Goal: Information Seeking & Learning: Learn about a topic

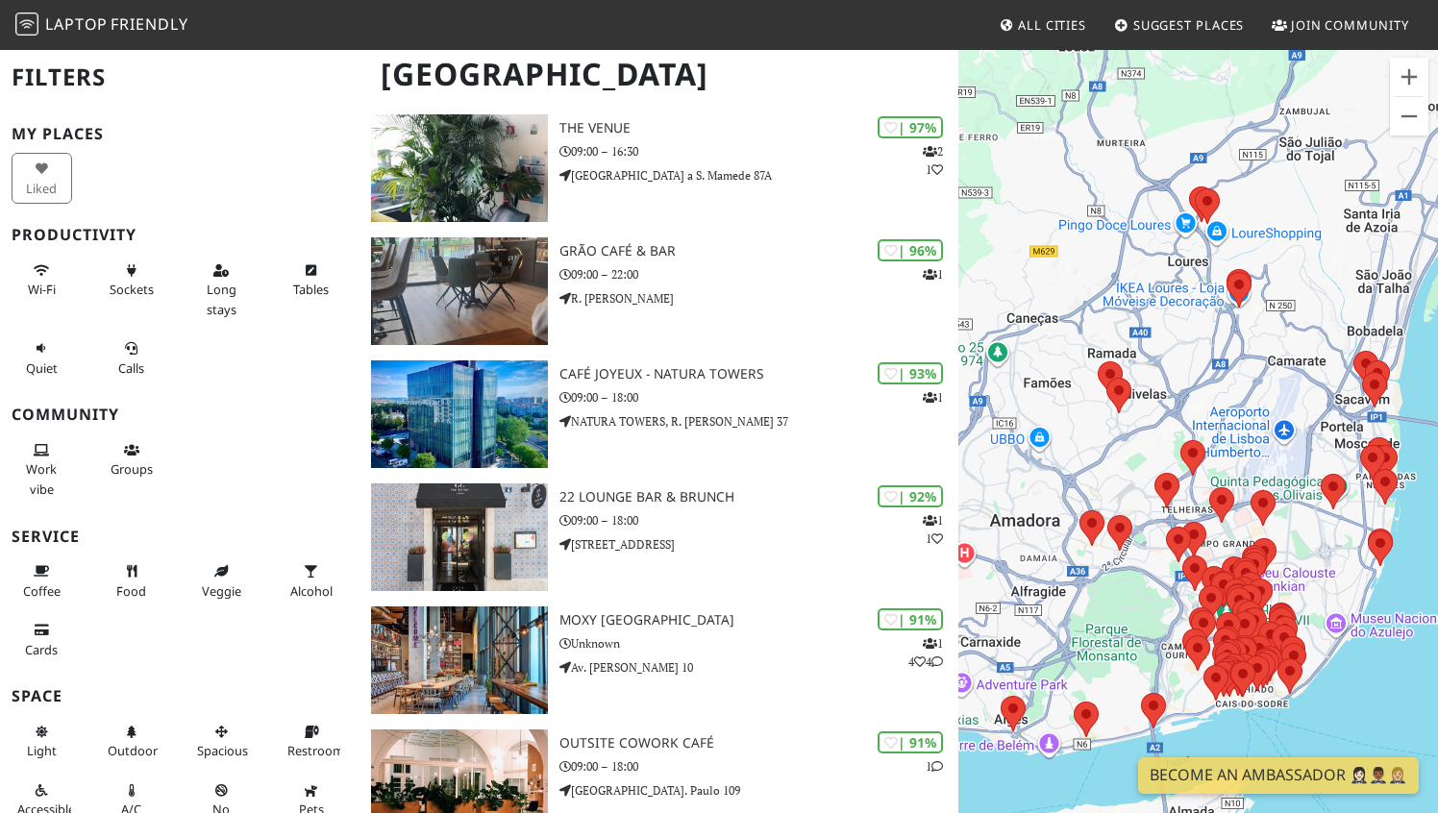
scroll to position [295, 0]
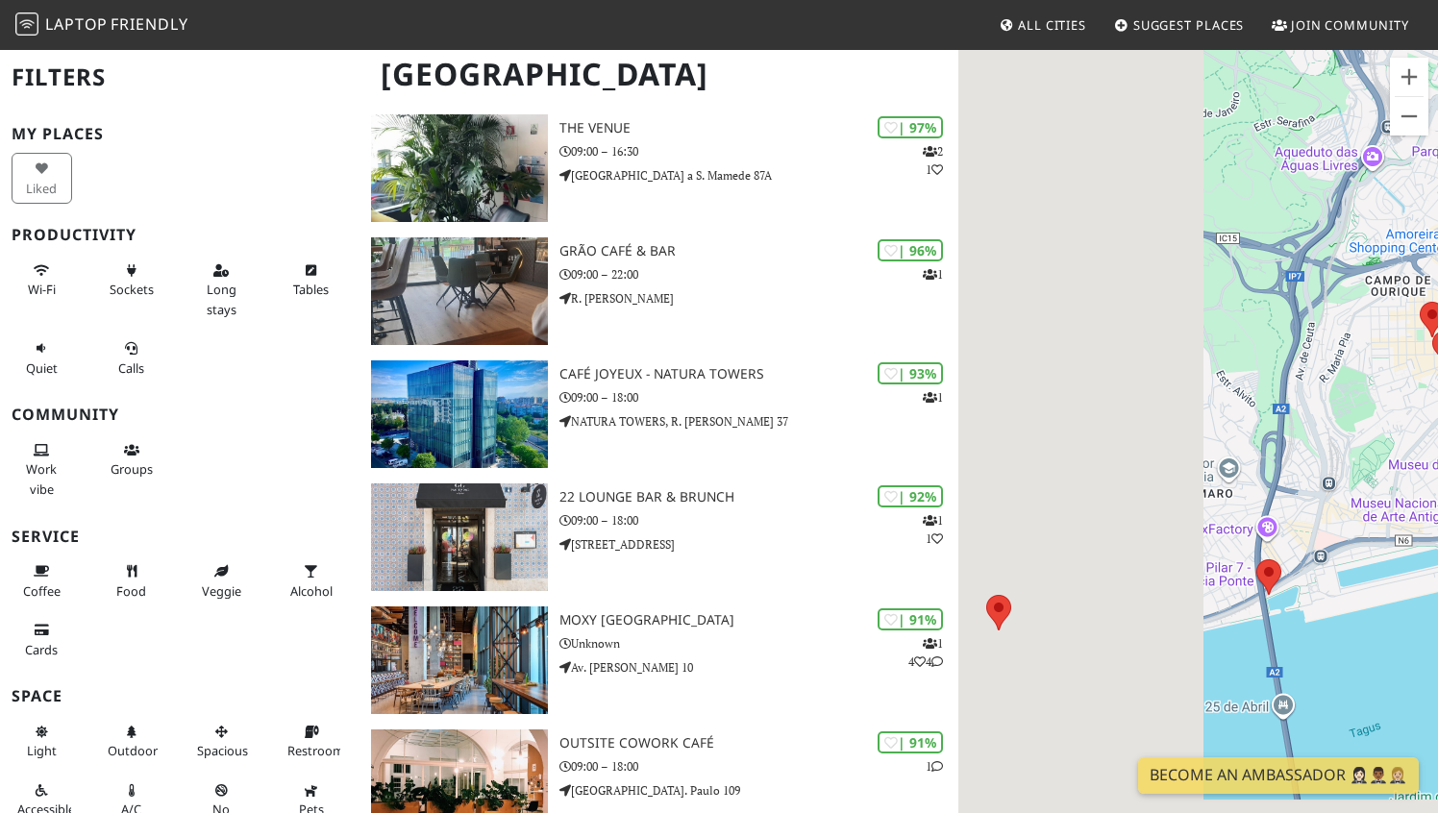
drag, startPoint x: 1049, startPoint y: 628, endPoint x: 1340, endPoint y: 413, distance: 361.6
click at [1340, 413] on div at bounding box center [1198, 454] width 480 height 813
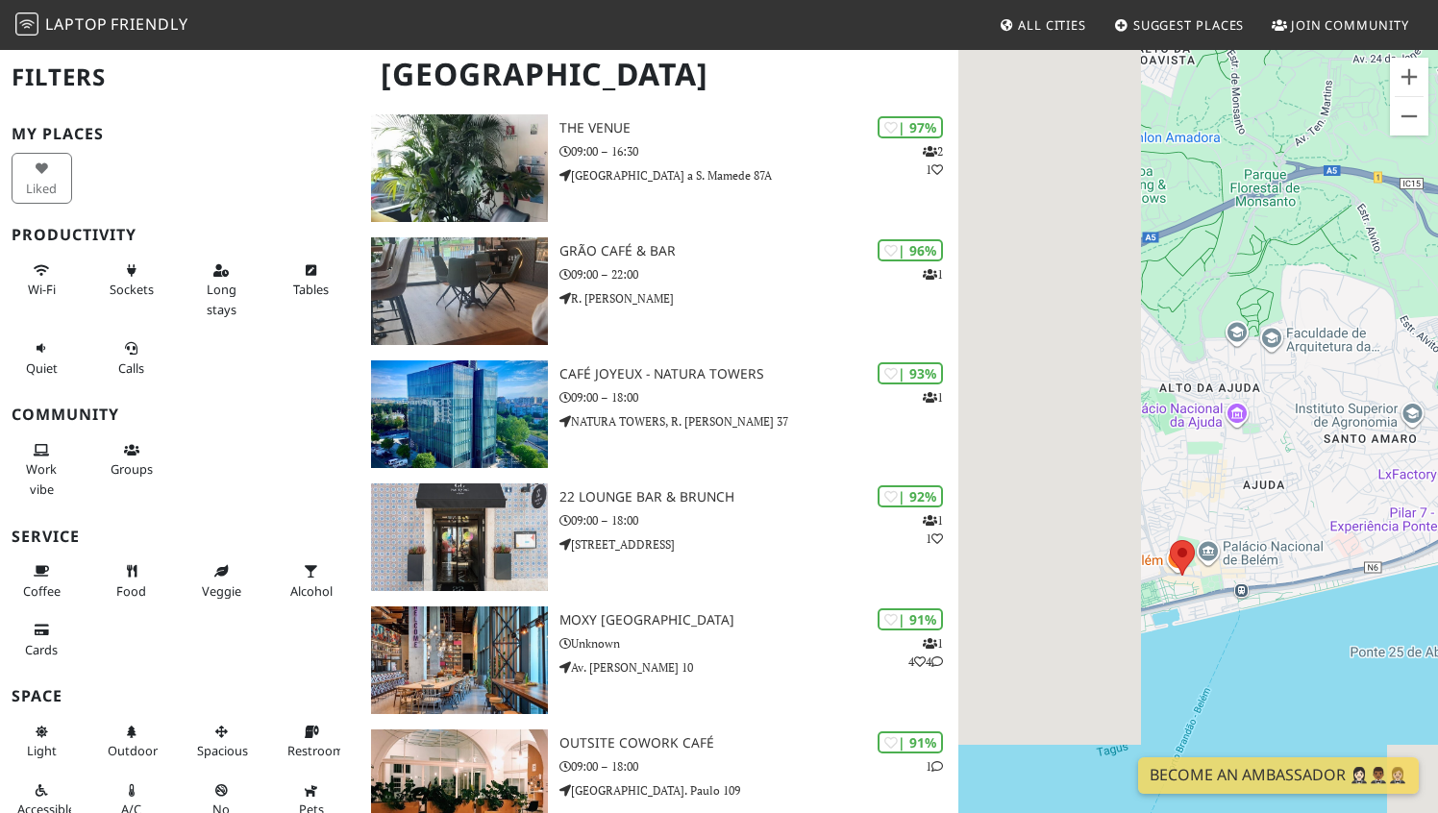
drag, startPoint x: 1063, startPoint y: 509, endPoint x: 1246, endPoint y: 460, distance: 189.1
click at [1246, 460] on div at bounding box center [1198, 454] width 480 height 813
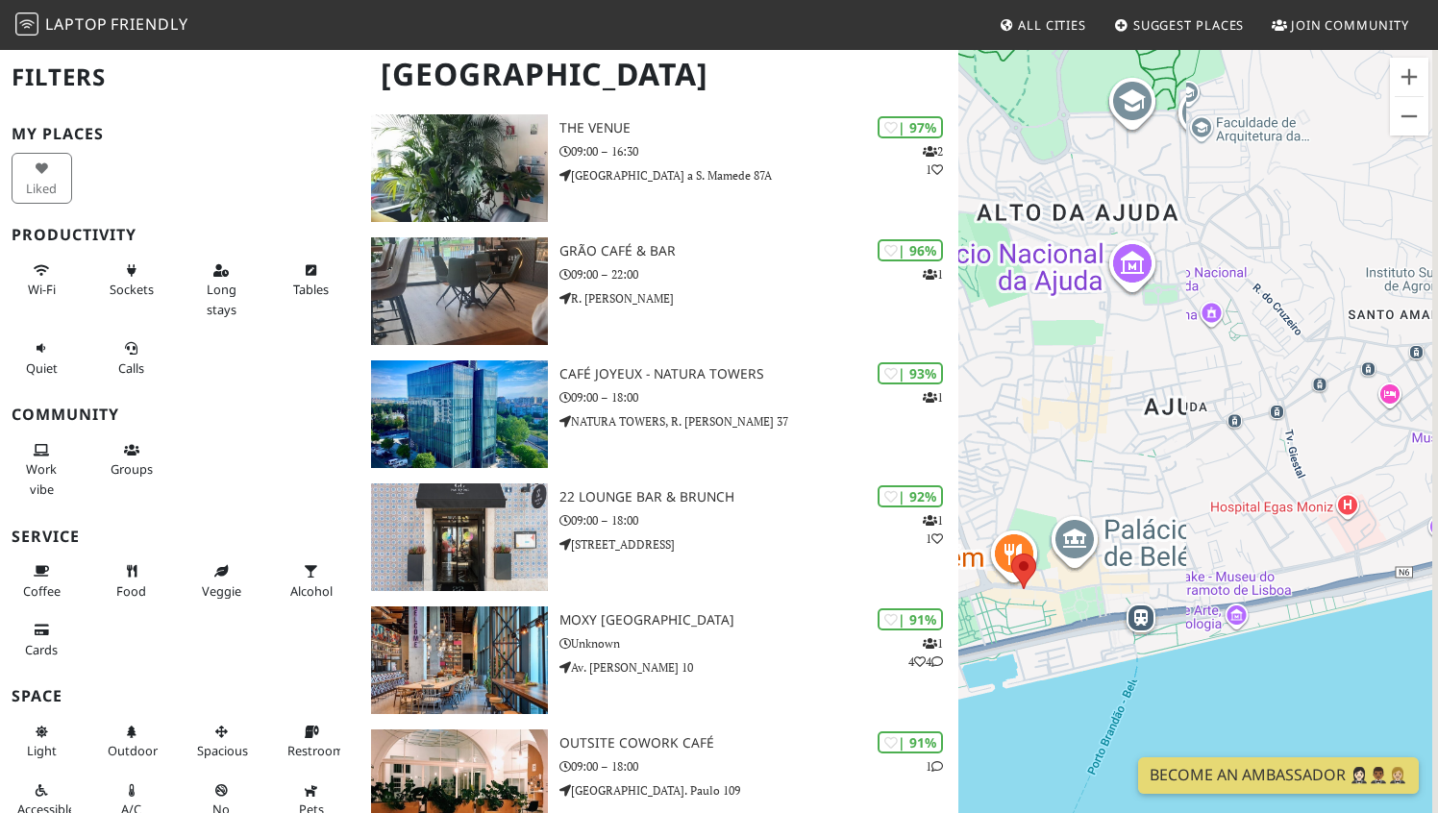
drag, startPoint x: 1384, startPoint y: 554, endPoint x: 1318, endPoint y: 554, distance: 66.3
click at [1318, 554] on div at bounding box center [1198, 454] width 480 height 813
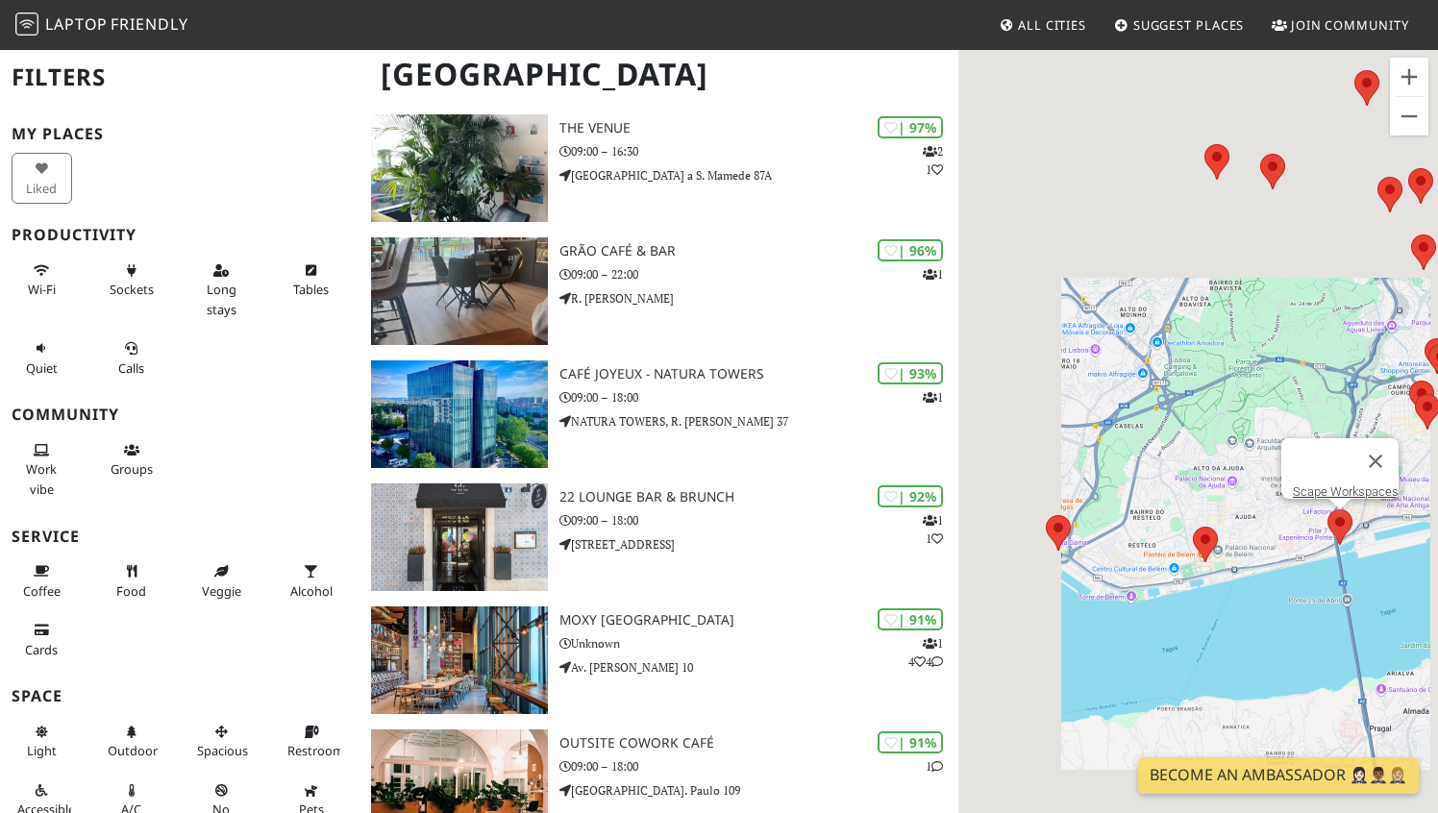
click at [1378, 525] on div "Scape Workspaces" at bounding box center [1198, 454] width 480 height 813
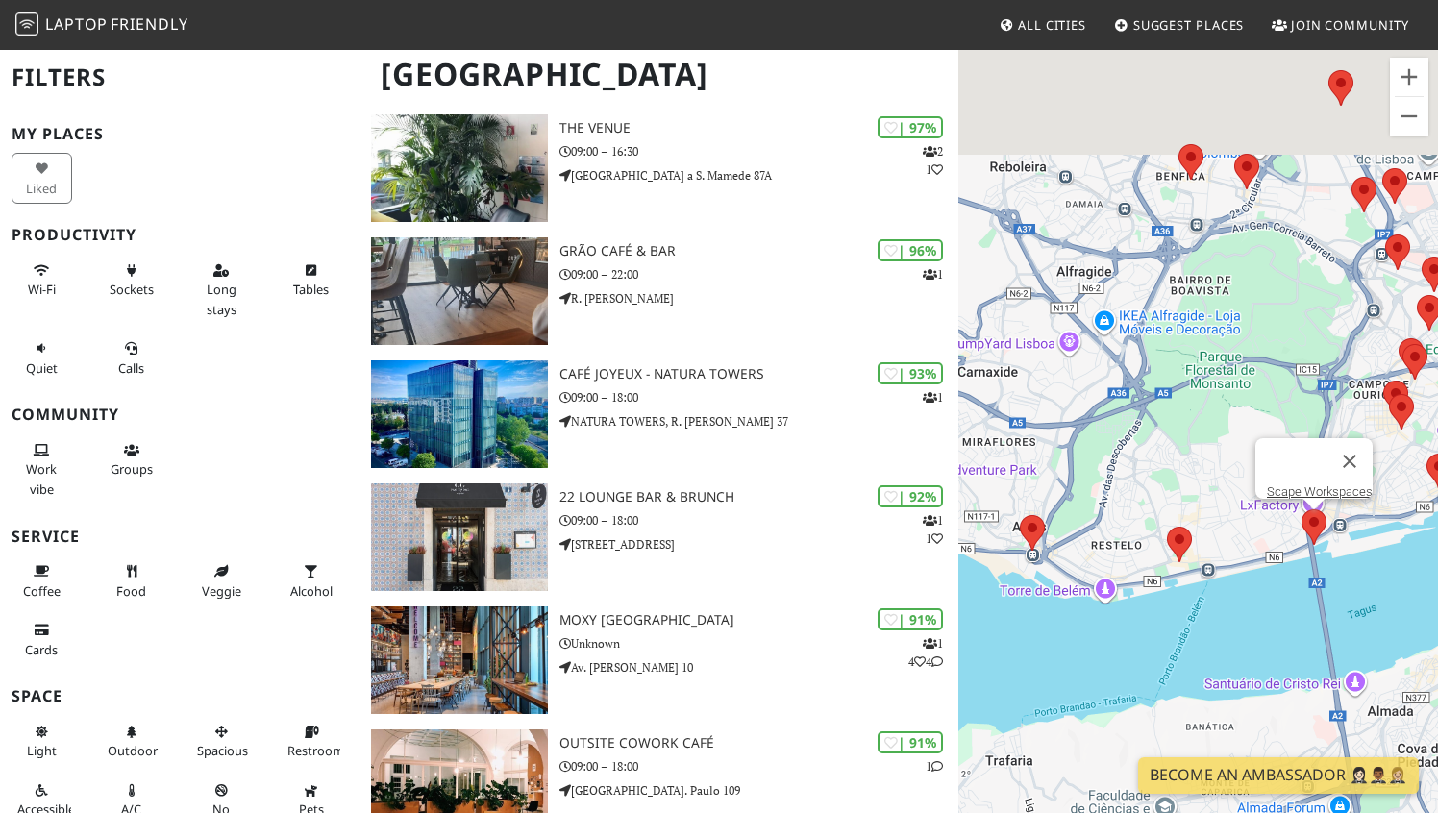
click at [1301, 509] on area at bounding box center [1301, 509] width 0 height 0
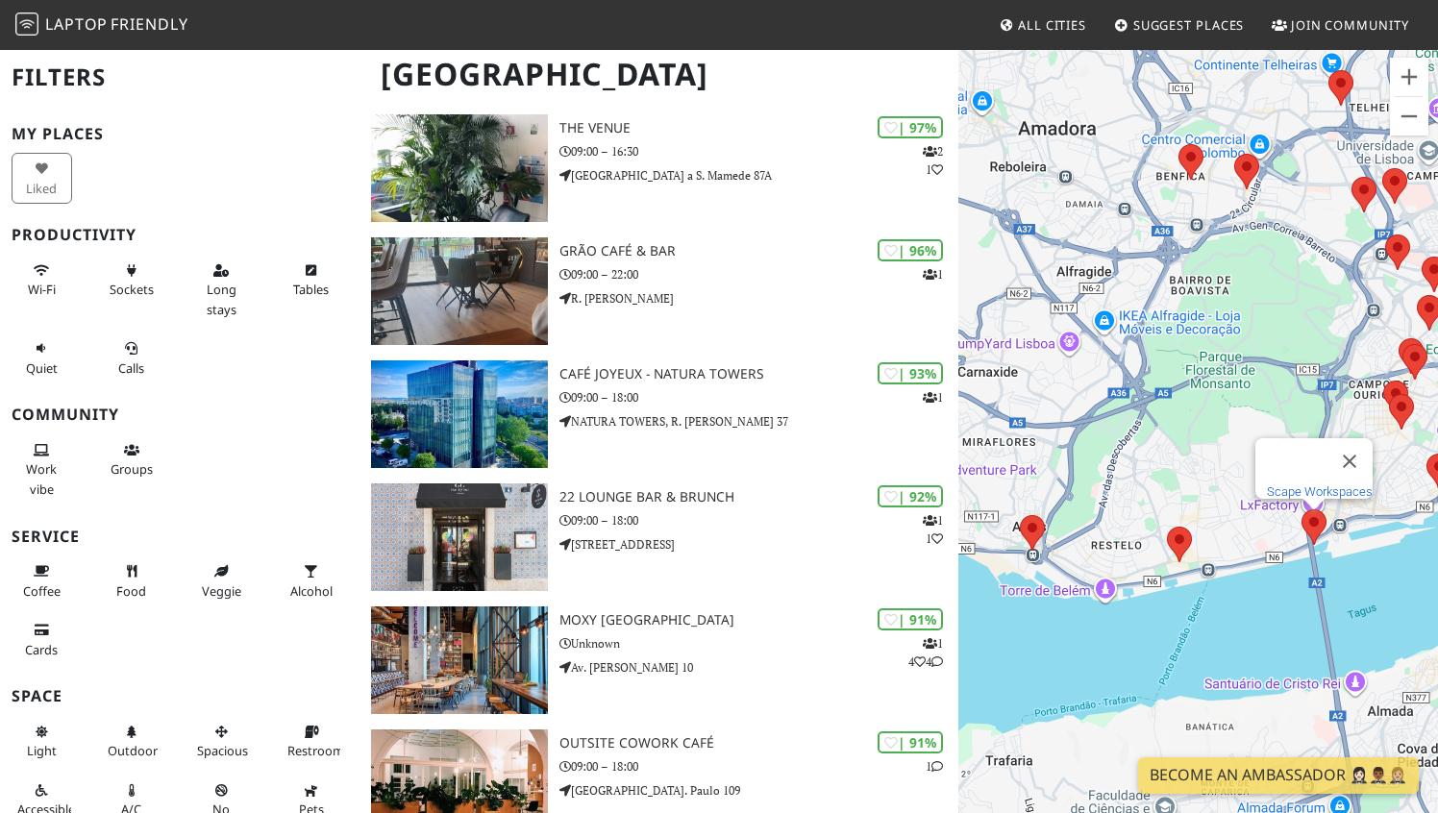
click at [1280, 484] on link "Scape Workspaces" at bounding box center [1320, 491] width 106 height 14
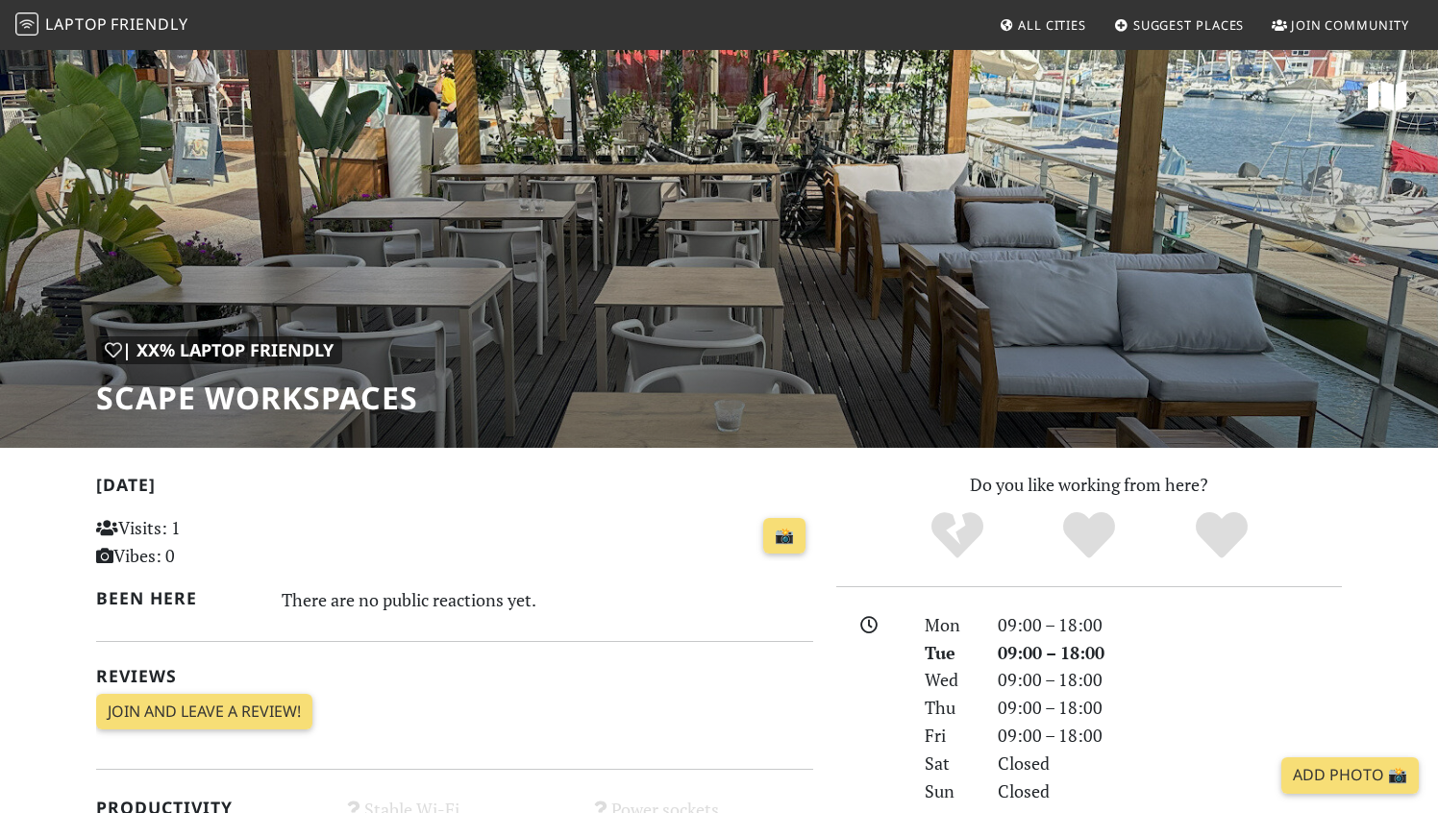
click at [225, 390] on h1 "Scape Workspaces" at bounding box center [257, 398] width 322 height 37
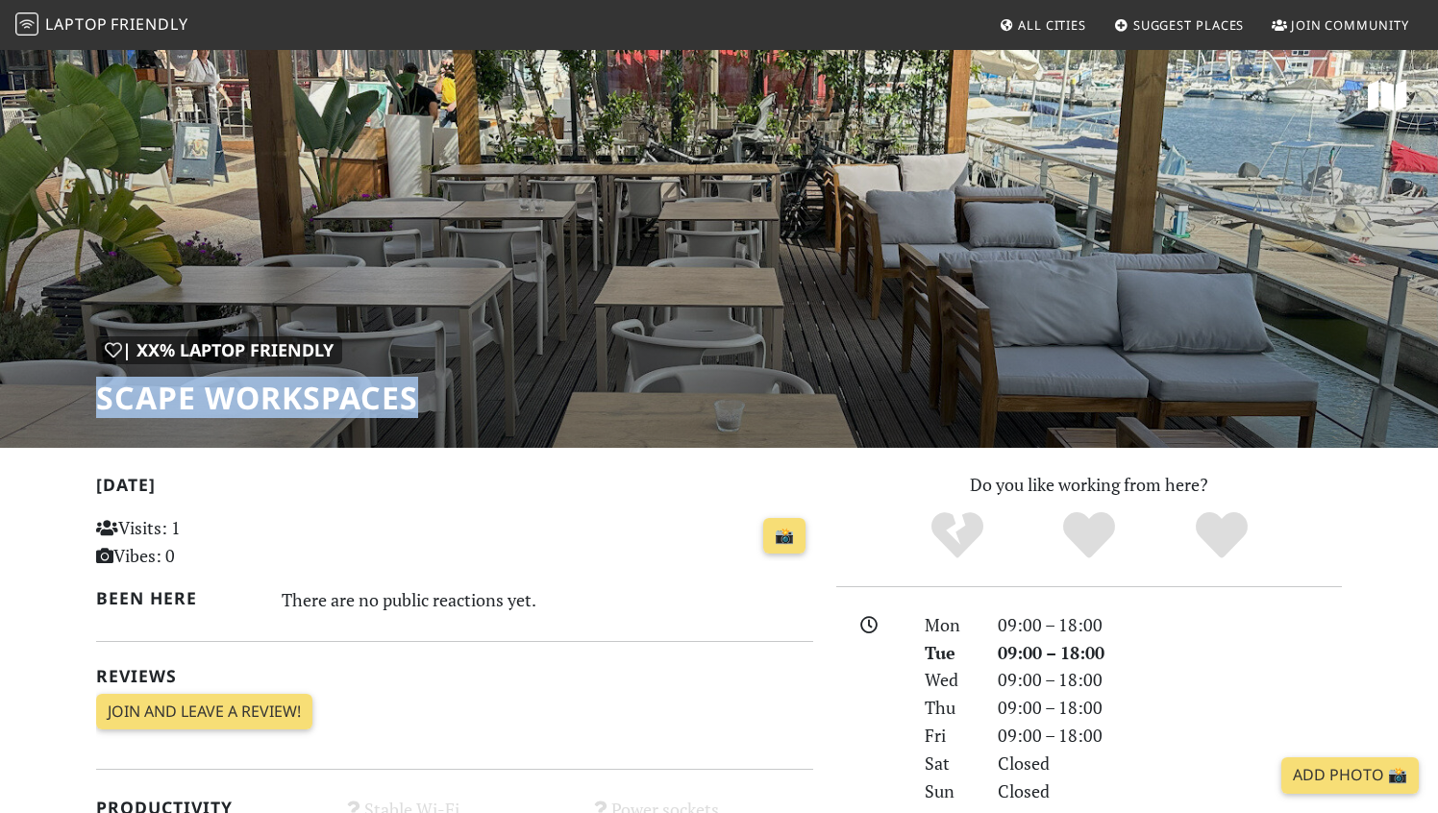
click at [225, 390] on h1 "Scape Workspaces" at bounding box center [257, 398] width 322 height 37
copy div "Scape Workspaces"
